Goal: Check status: Check status

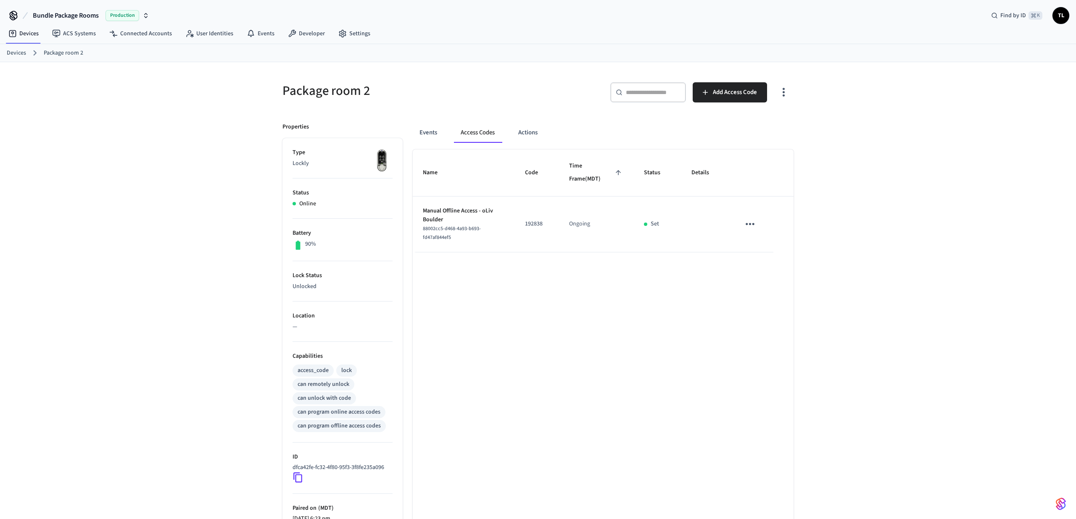
click at [12, 53] on link "Devices" at bounding box center [16, 53] width 19 height 9
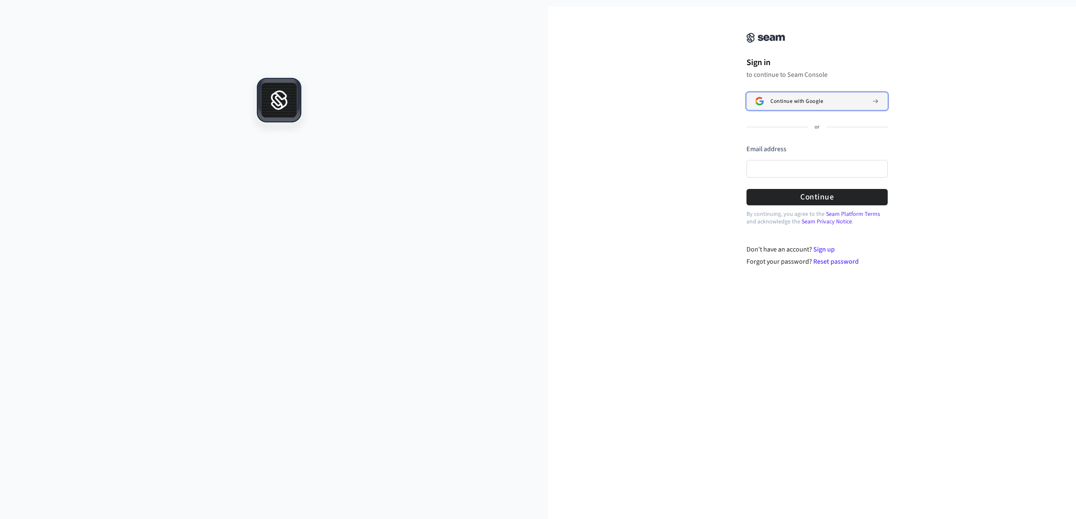
click at [771, 108] on button "Continue with Google" at bounding box center [816, 101] width 141 height 18
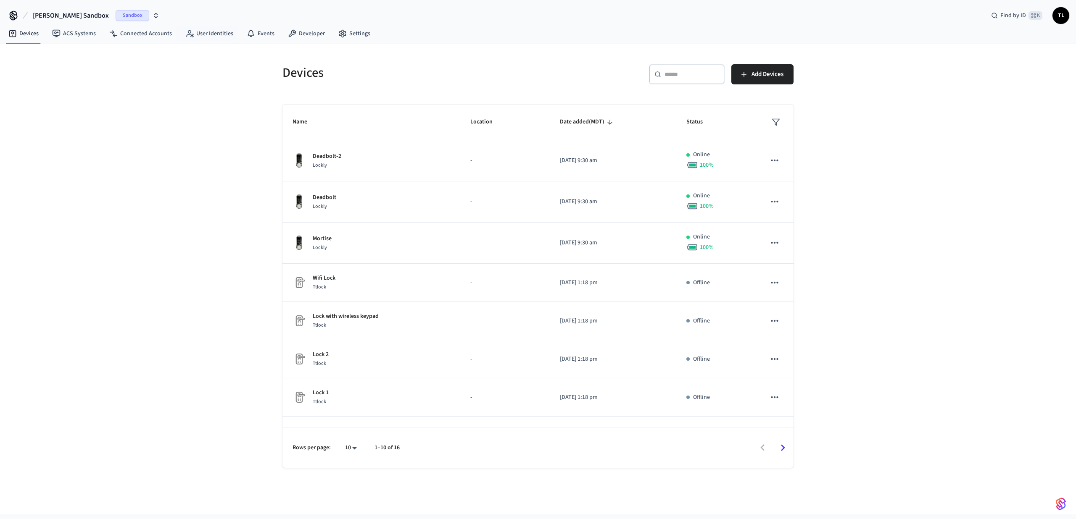
click at [116, 15] on span "Sandbox" at bounding box center [133, 15] width 34 height 11
click at [94, 53] on div "Bundle Package Rooms Production" at bounding box center [70, 54] width 115 height 11
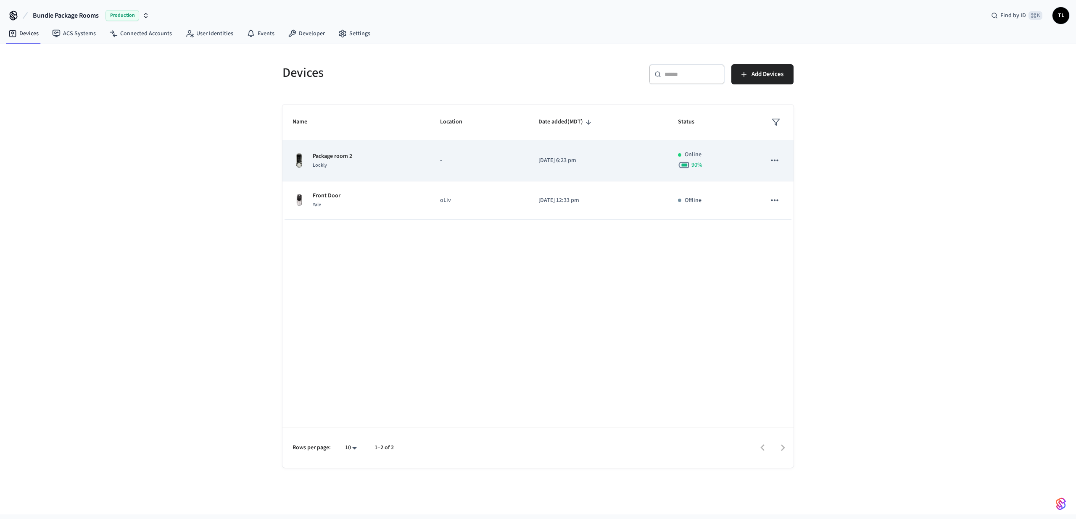
click at [484, 172] on td "-" at bounding box center [479, 160] width 98 height 41
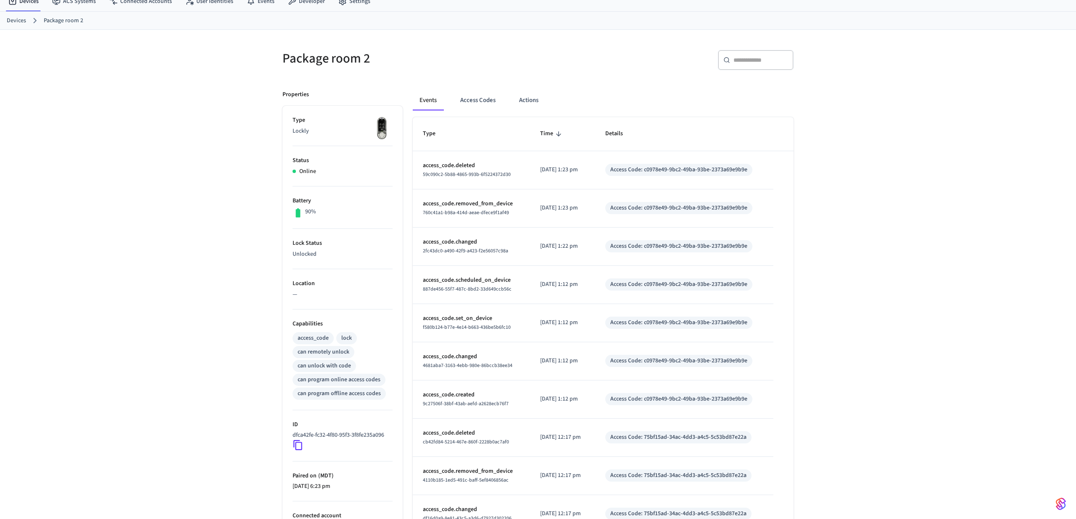
scroll to position [95, 0]
